Goal: Find specific page/section: Find specific page/section

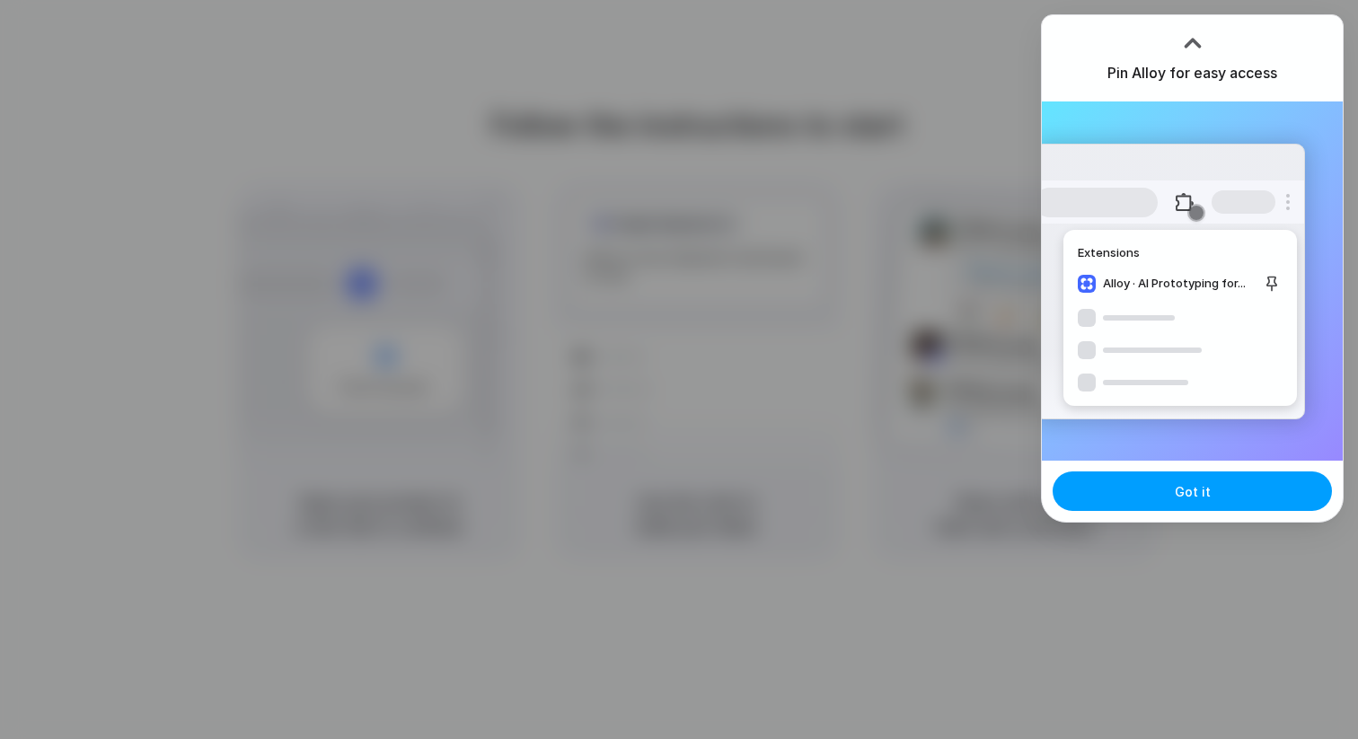
click at [1170, 491] on button "Got it" at bounding box center [1192, 492] width 279 height 40
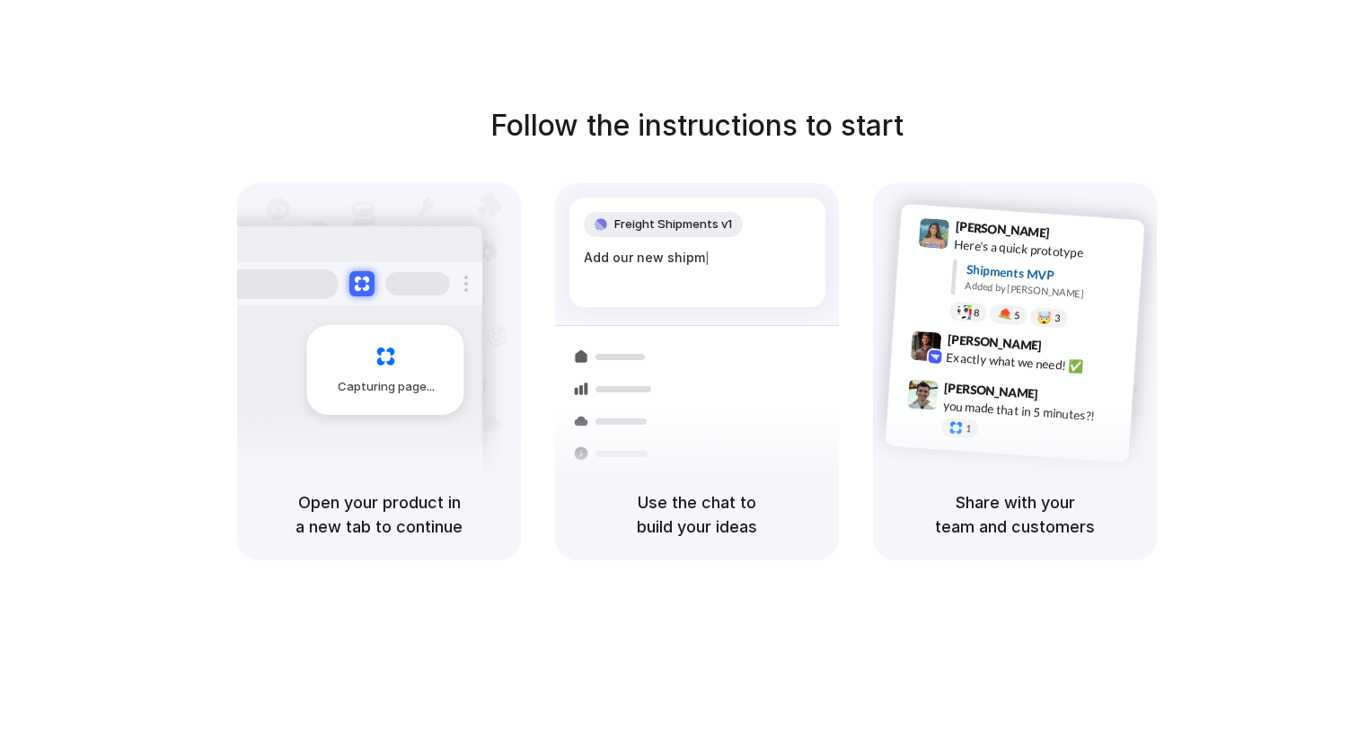
click at [901, 88] on div "Follow the instructions to start Capturing page Open your product in a new tab …" at bounding box center [697, 387] width 1394 height 775
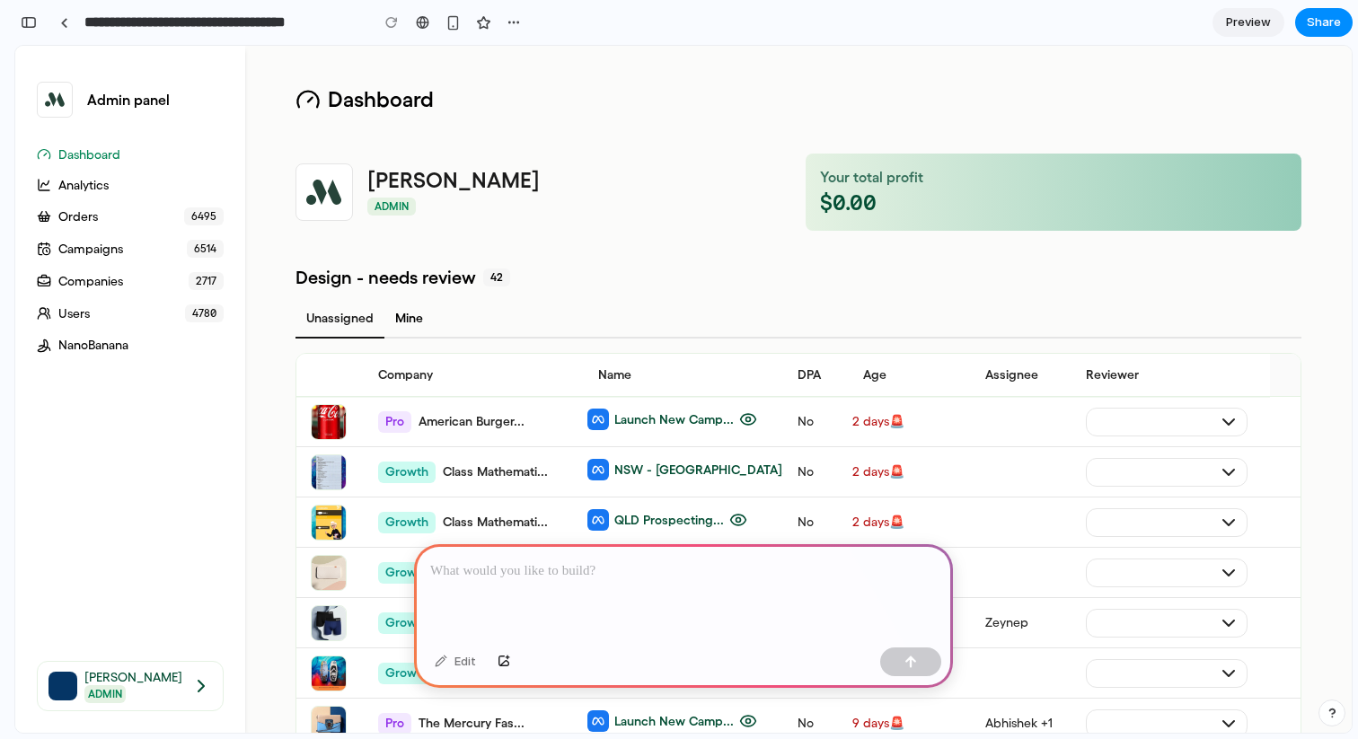
click at [114, 218] on link "Orders 6495" at bounding box center [130, 217] width 187 height 18
click at [562, 551] on div at bounding box center [683, 592] width 539 height 96
click at [145, 293] on ul "Dashboard Analytics Orders 6495 Campaigns 6514 Companies 2717 Users 4780 NanoBa…" at bounding box center [130, 389] width 187 height 486
click at [114, 272] on link "Companies 2717" at bounding box center [130, 281] width 187 height 18
click at [114, 277] on span "Companies" at bounding box center [90, 281] width 65 height 16
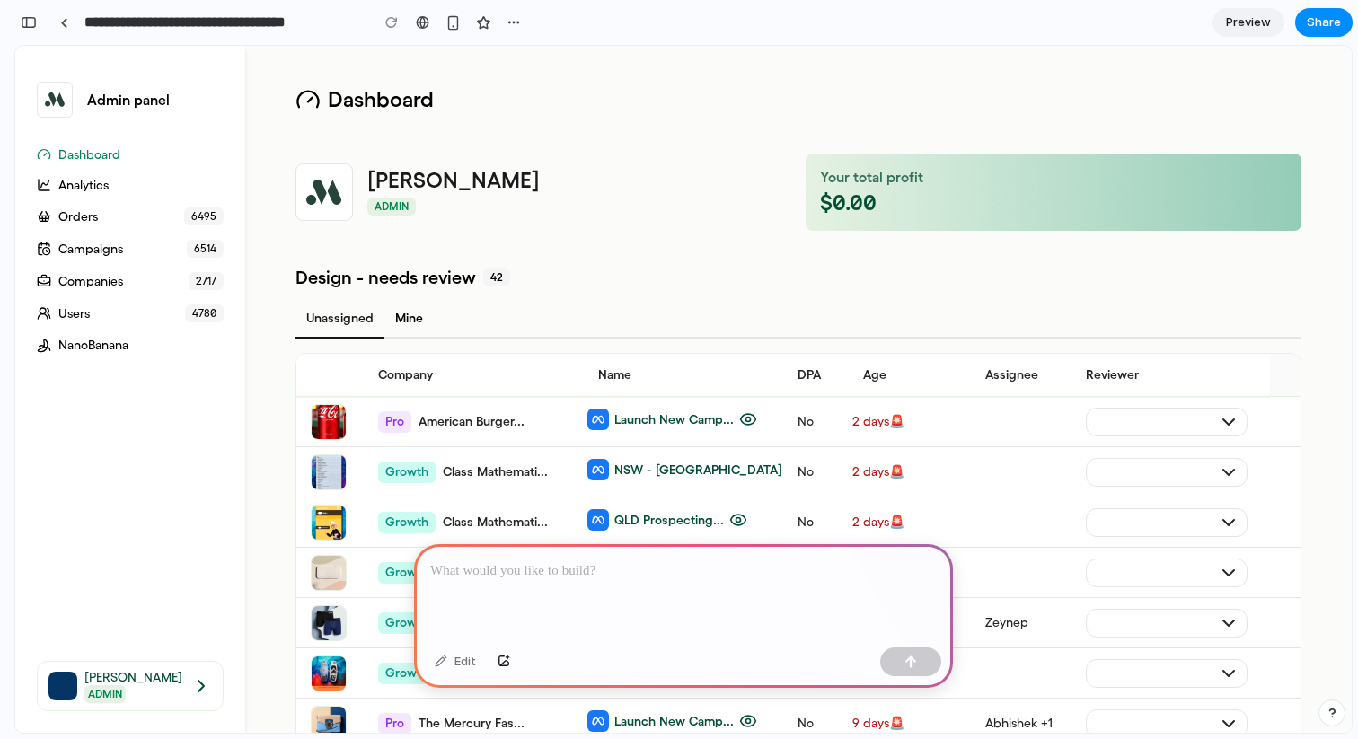
click at [582, 606] on div at bounding box center [683, 592] width 539 height 96
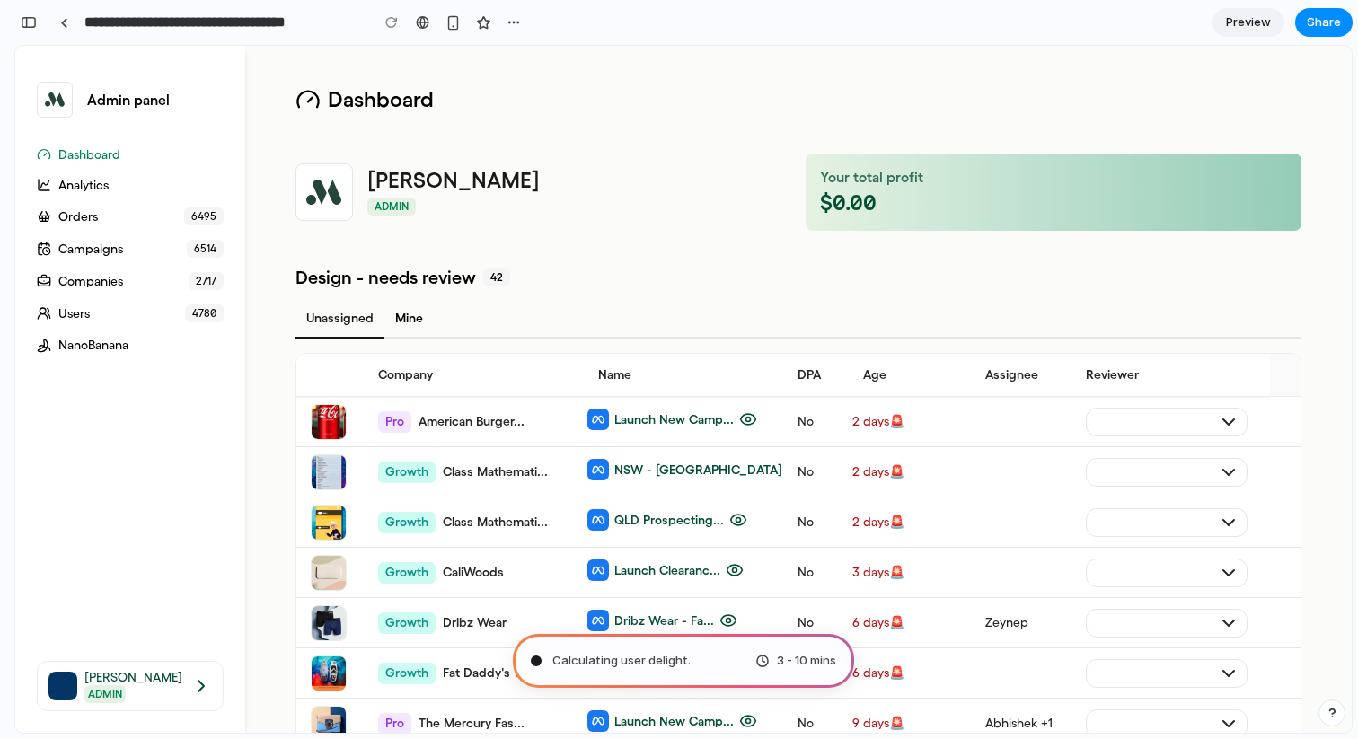
click at [196, 276] on span "2717" at bounding box center [206, 281] width 35 height 18
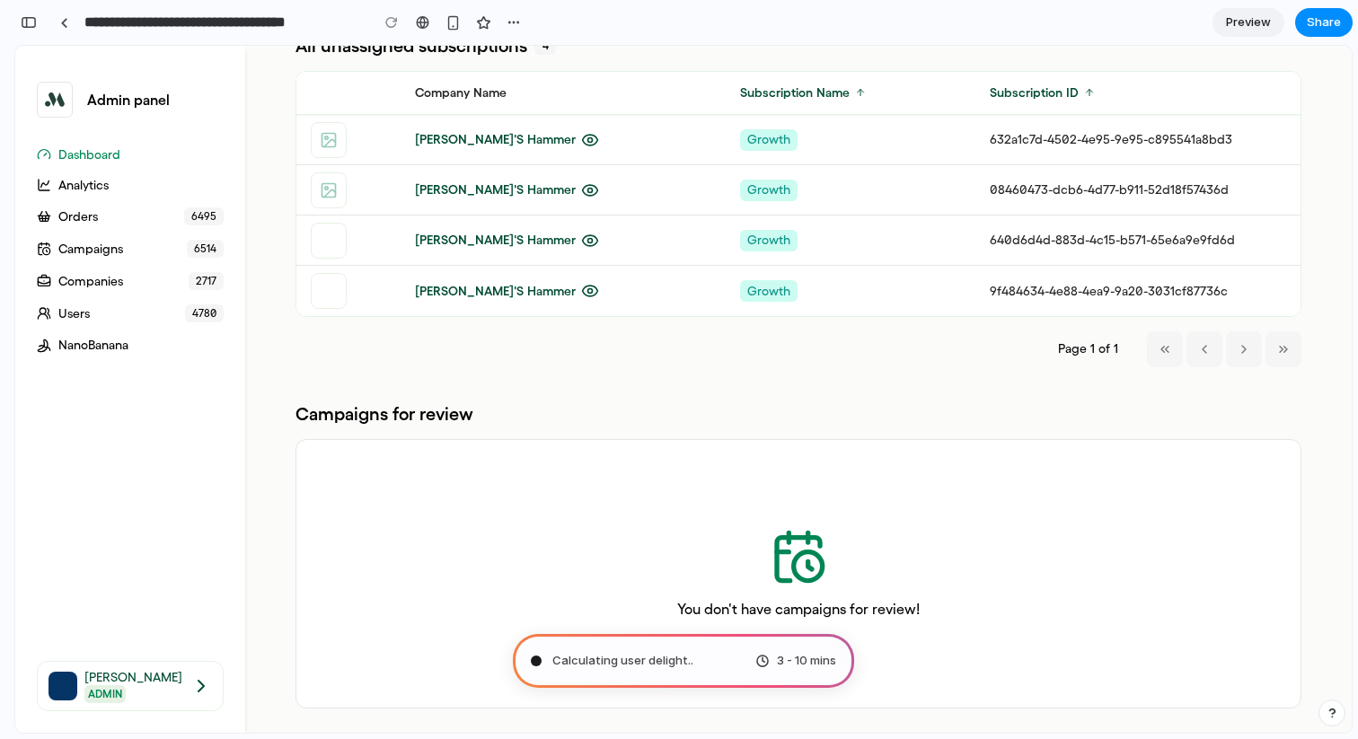
scroll to position [2652, 0]
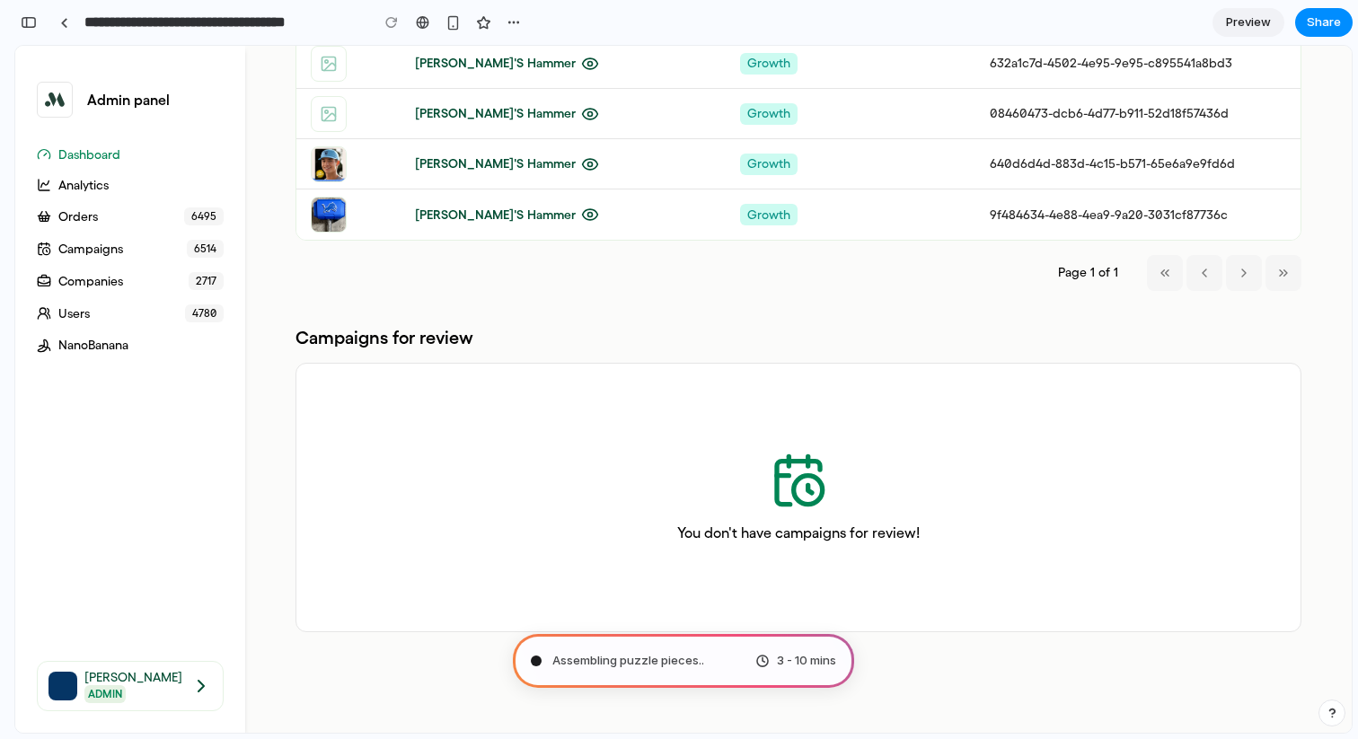
click at [145, 679] on p "[PERSON_NAME]" at bounding box center [133, 677] width 99 height 16
click at [119, 350] on span "NanoBanana" at bounding box center [93, 345] width 70 height 16
click at [118, 296] on ul "Dashboard Analytics Orders 6495 Campaigns 6514 Companies 2717 Users 4780 NanoBa…" at bounding box center [130, 389] width 187 height 486
click at [399, 205] on td at bounding box center [348, 215] width 104 height 50
click at [478, 208] on span "[PERSON_NAME]'s Hammer" at bounding box center [495, 215] width 161 height 16
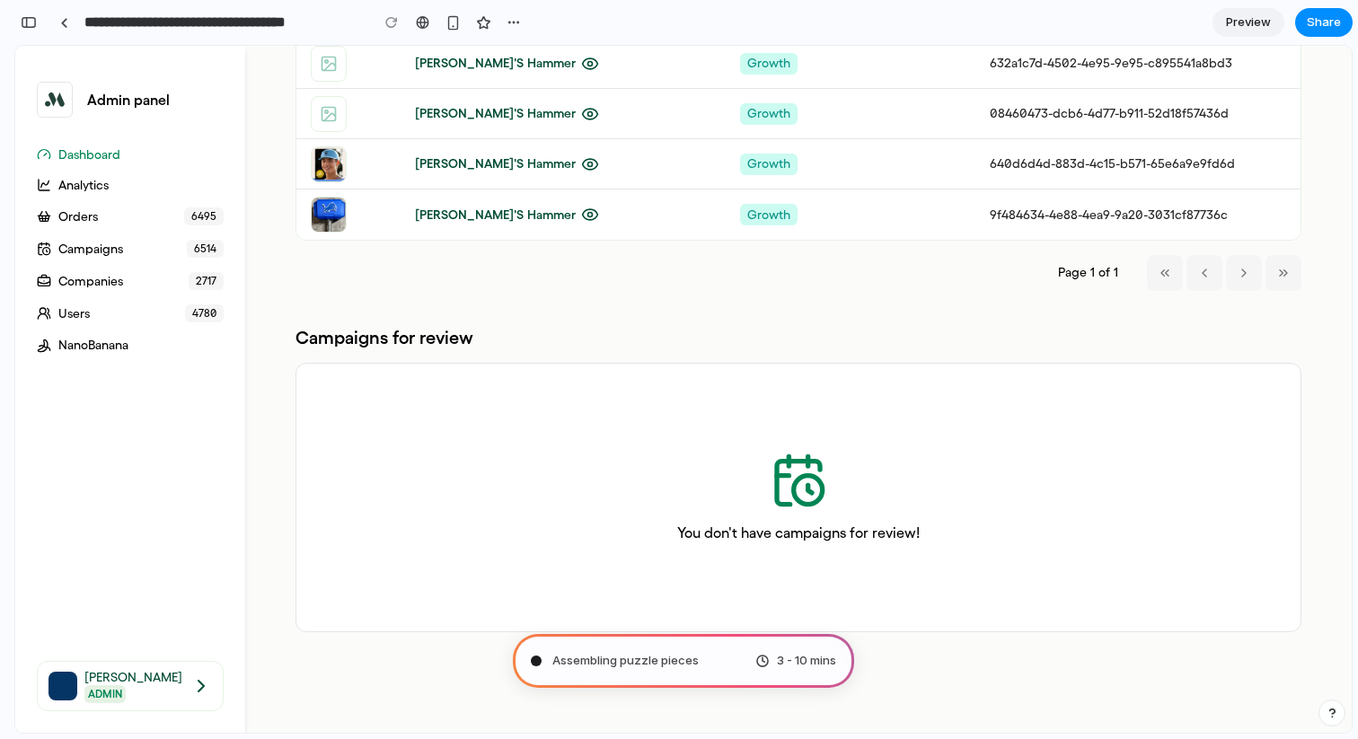
click at [740, 217] on span "growth" at bounding box center [769, 215] width 58 height 22
click at [473, 208] on span "[PERSON_NAME]'s Hammer" at bounding box center [495, 215] width 161 height 16
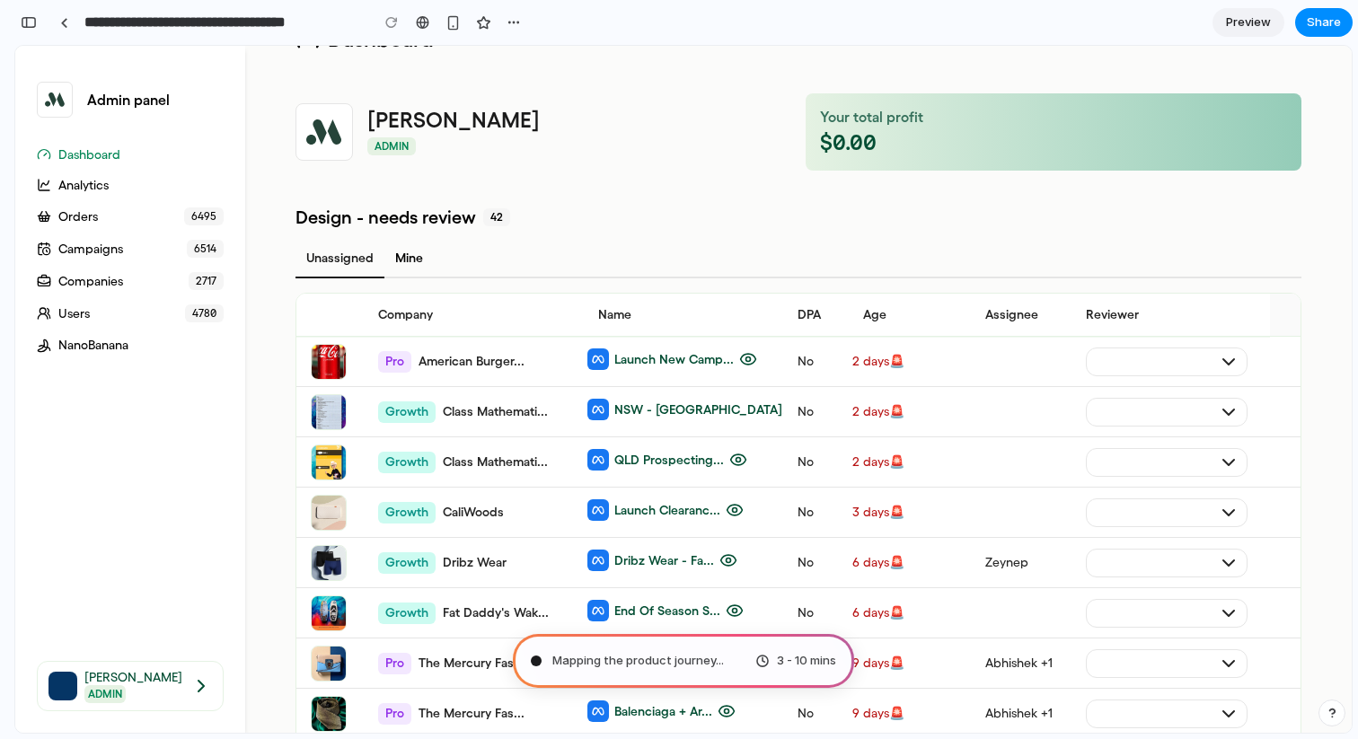
scroll to position [0, 0]
